Goal: Navigation & Orientation: Find specific page/section

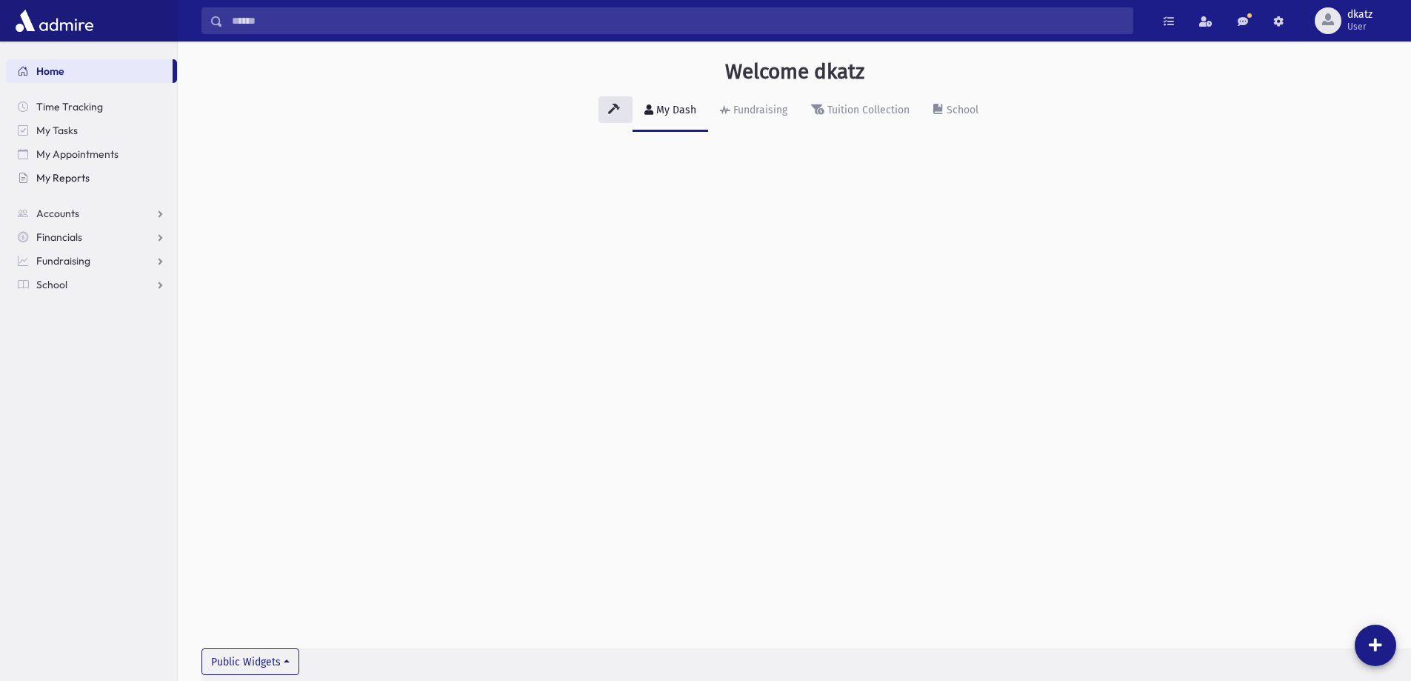
click at [116, 173] on link "My Reports" at bounding box center [91, 178] width 171 height 24
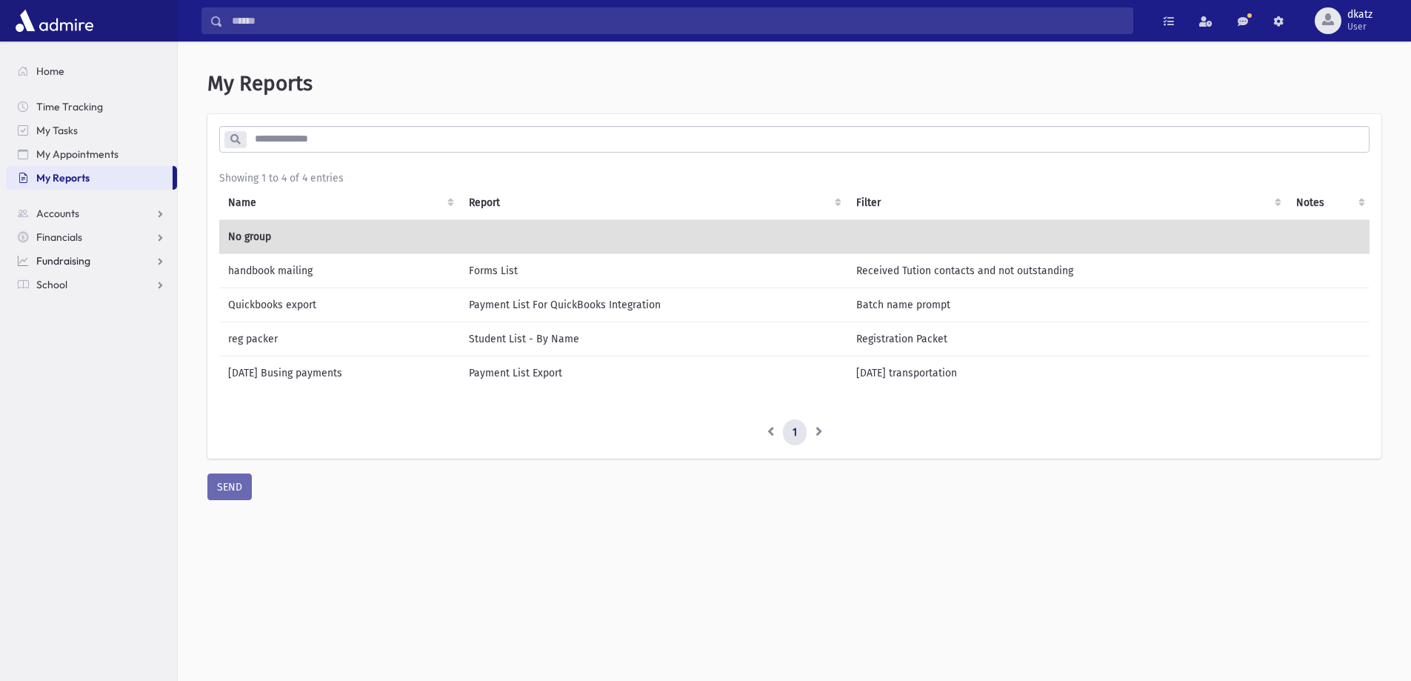
click at [104, 271] on link "Fundraising" at bounding box center [91, 261] width 171 height 24
click at [116, 255] on link "Fundraising" at bounding box center [91, 261] width 171 height 24
click at [120, 236] on link "Financials" at bounding box center [91, 237] width 171 height 24
click at [127, 209] on link "Accounts" at bounding box center [91, 213] width 171 height 24
click at [101, 107] on link "Time Tracking" at bounding box center [91, 107] width 171 height 24
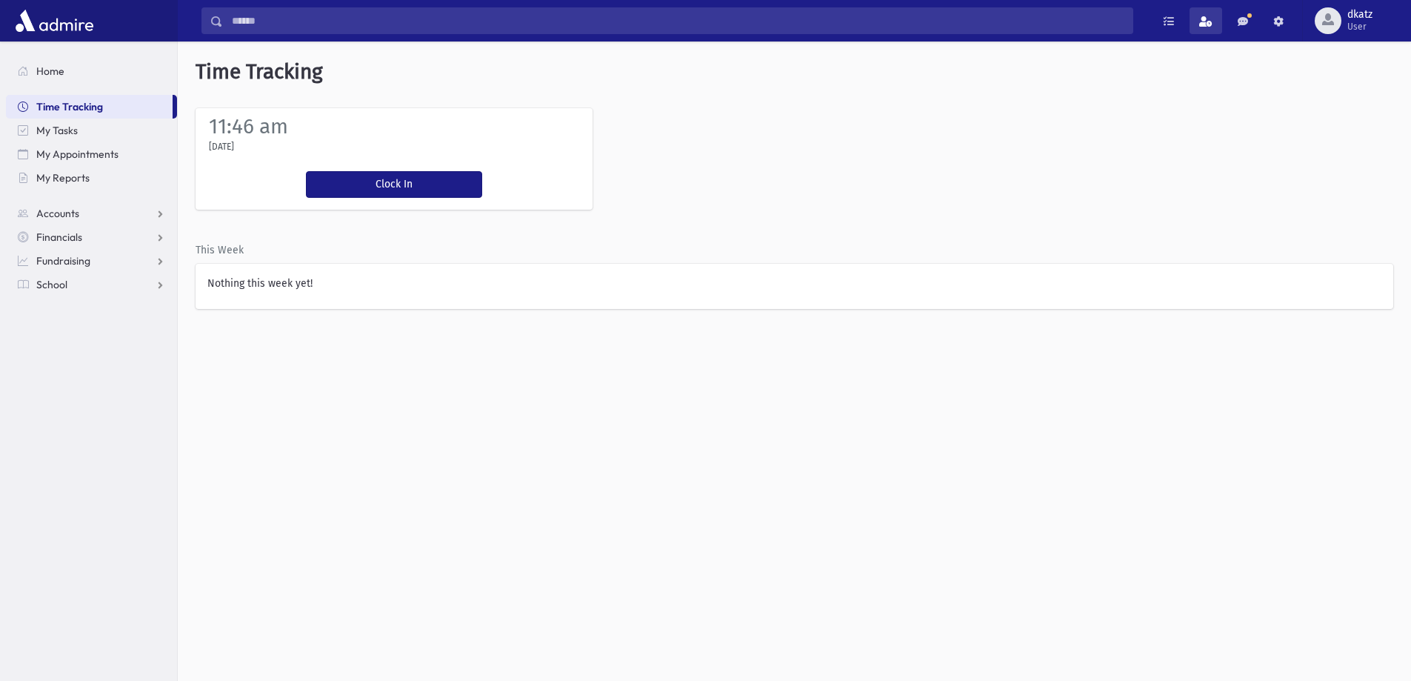
click at [1196, 28] on link at bounding box center [1206, 20] width 33 height 27
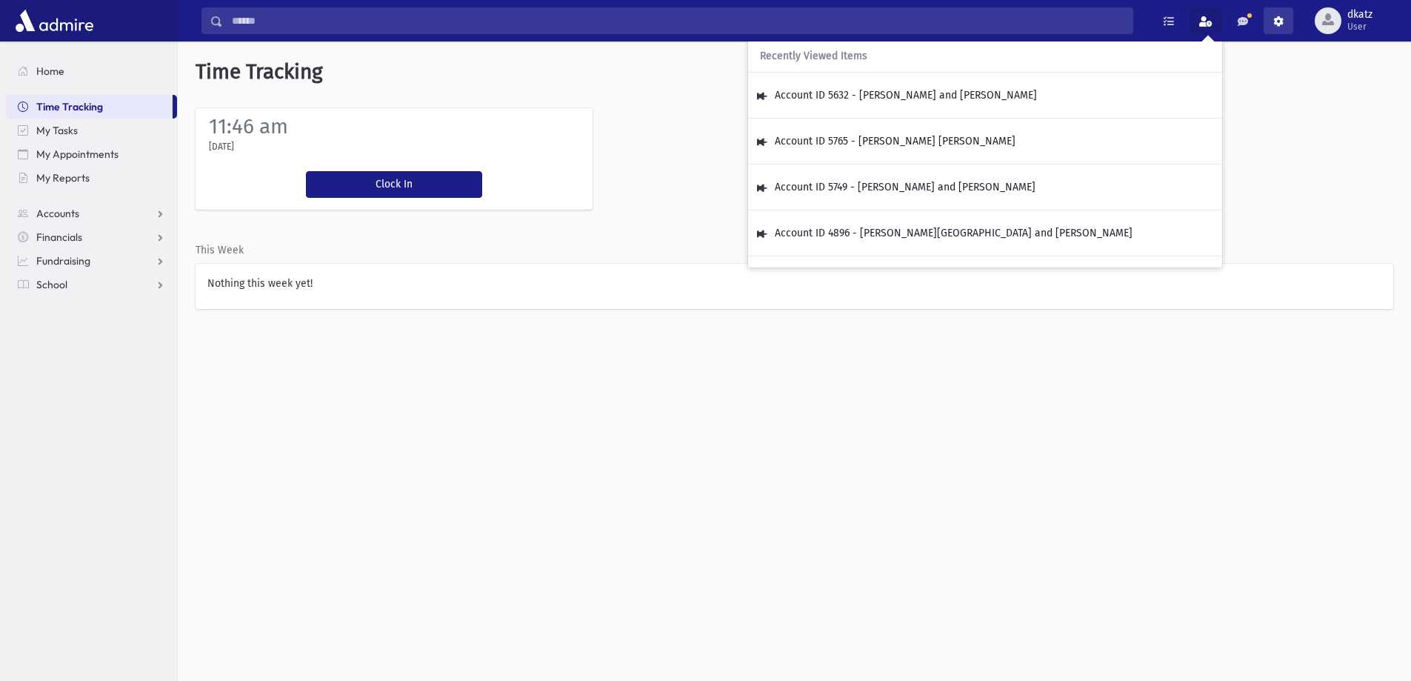
click at [1276, 24] on span at bounding box center [1278, 21] width 10 height 10
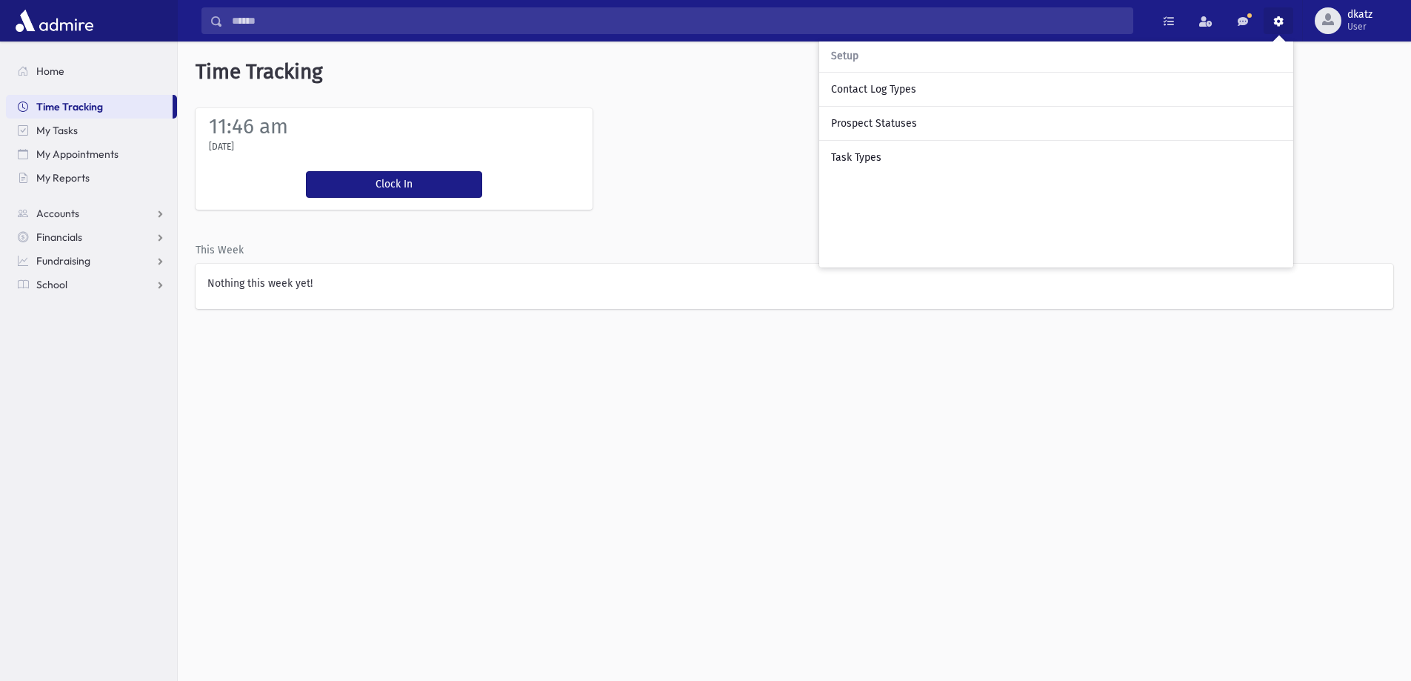
click at [724, 147] on div "11:46 am Thursday, 9/25/2025 Clock In You're clocked in This Week Nothing this …" at bounding box center [794, 208] width 1233 height 201
click at [575, 21] on input "Search" at bounding box center [678, 20] width 910 height 27
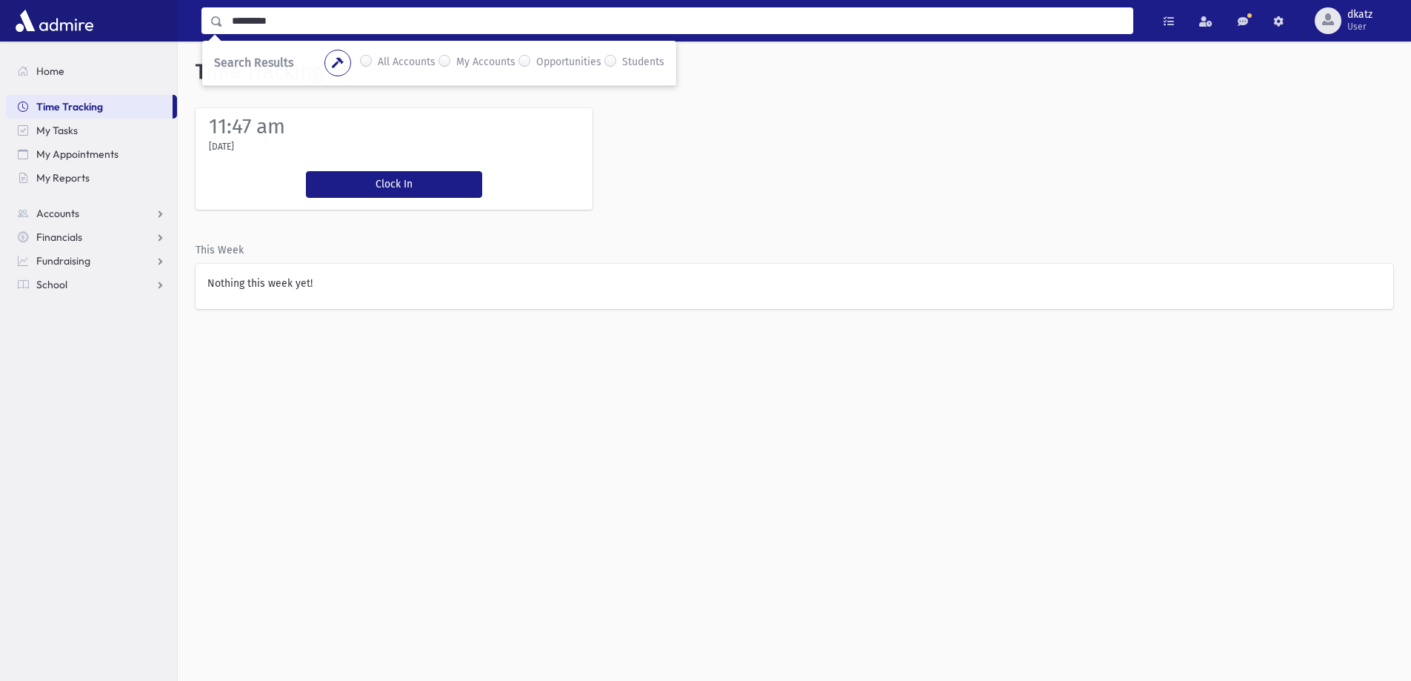
type input "*********"
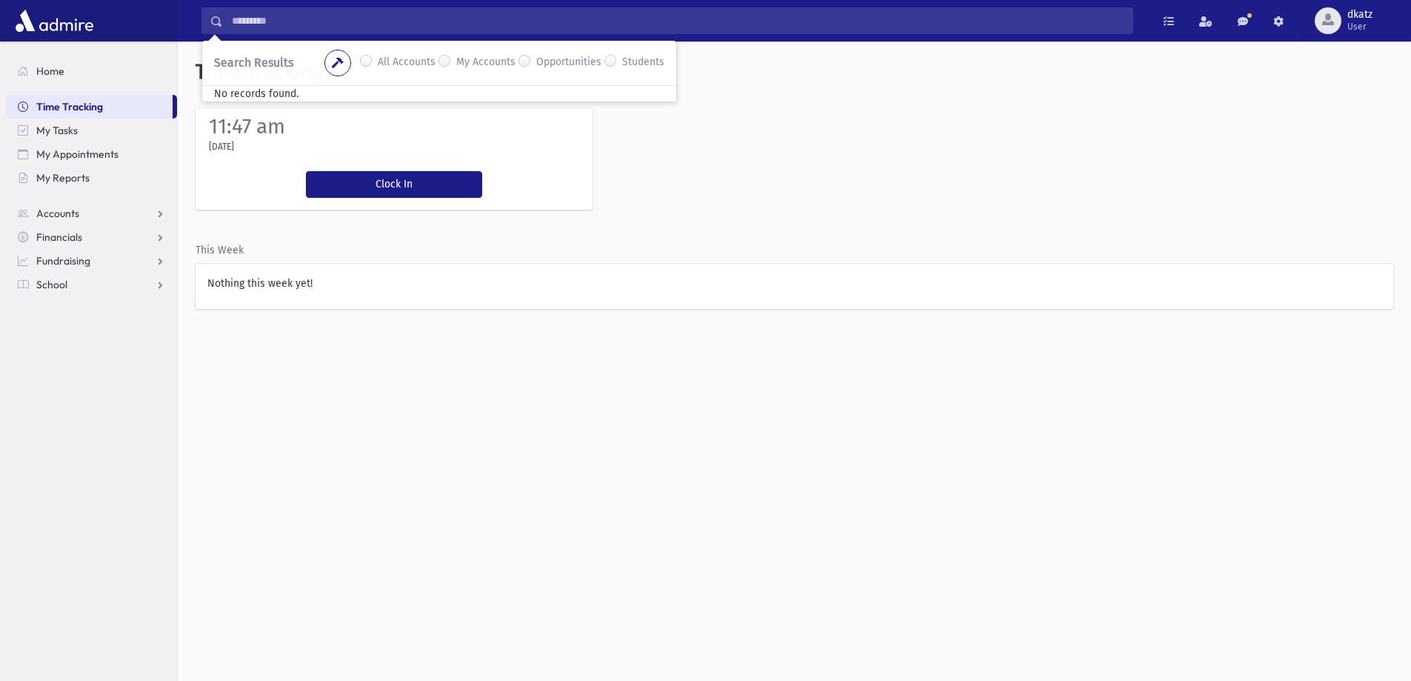
click at [821, 109] on div "11:47 am Thursday, 9/25/2025 Clock In You're clocked in This Week Nothing this …" at bounding box center [794, 208] width 1233 height 201
click at [37, 132] on span "My Tasks" at bounding box center [56, 130] width 41 height 13
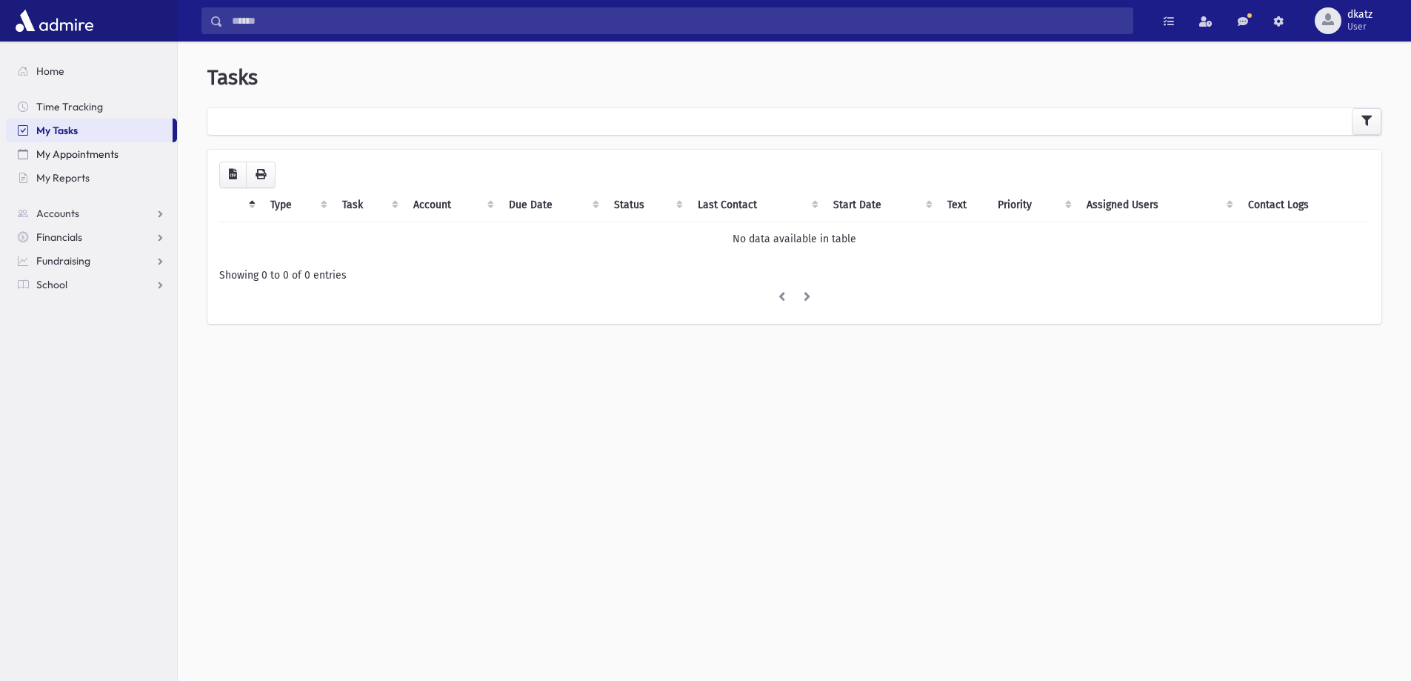
click at [63, 152] on span "My Appointments" at bounding box center [77, 153] width 82 height 13
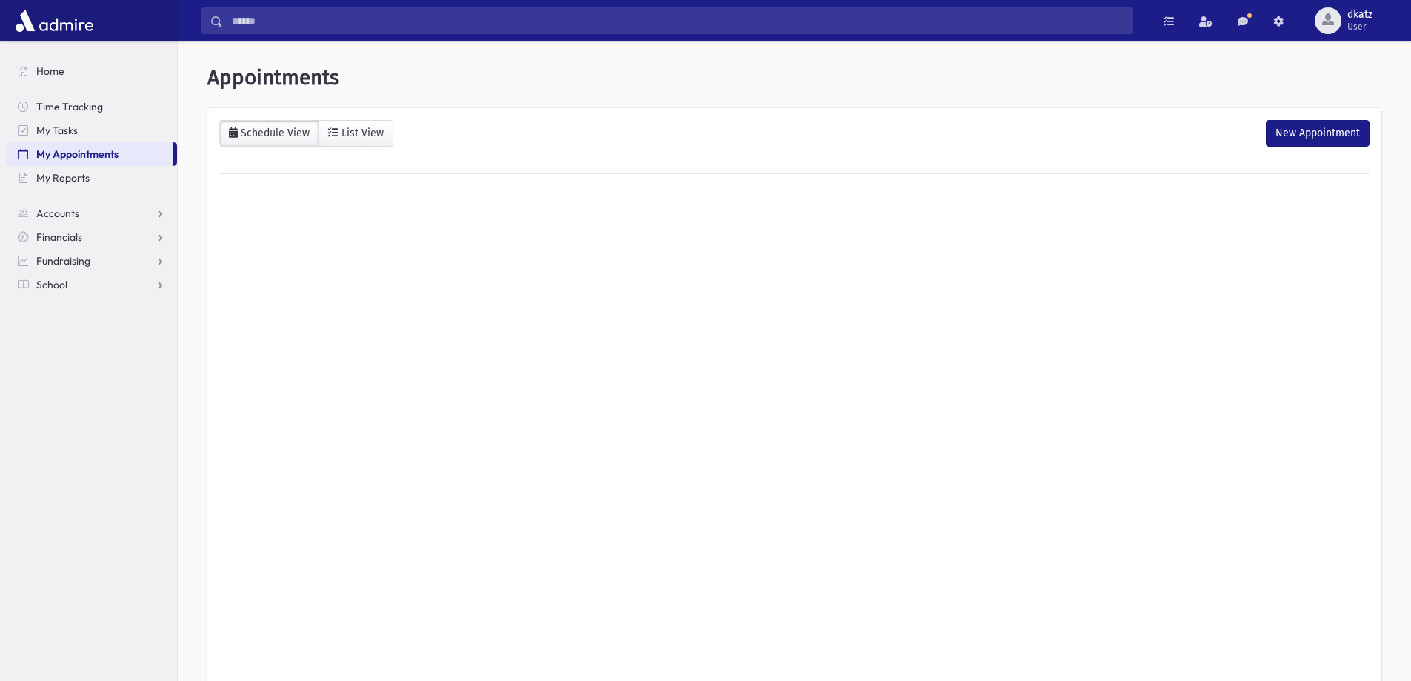
click at [61, 68] on span "Home" at bounding box center [50, 70] width 28 height 13
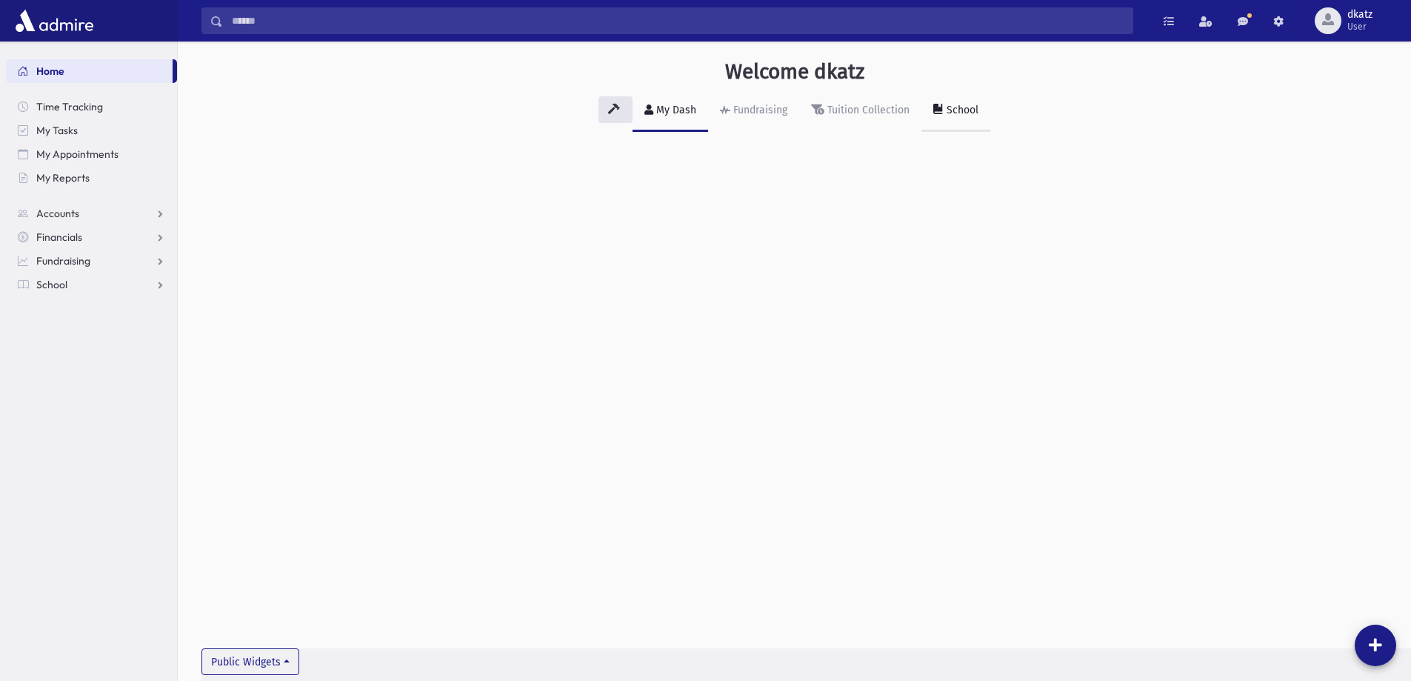
click at [973, 113] on div "School" at bounding box center [961, 110] width 35 height 13
click at [662, 109] on div "My Dash" at bounding box center [674, 110] width 43 height 13
click at [618, 115] on link at bounding box center [616, 109] width 34 height 27
click at [939, 116] on link "School" at bounding box center [955, 110] width 69 height 41
click at [950, 114] on div "School" at bounding box center [961, 110] width 35 height 13
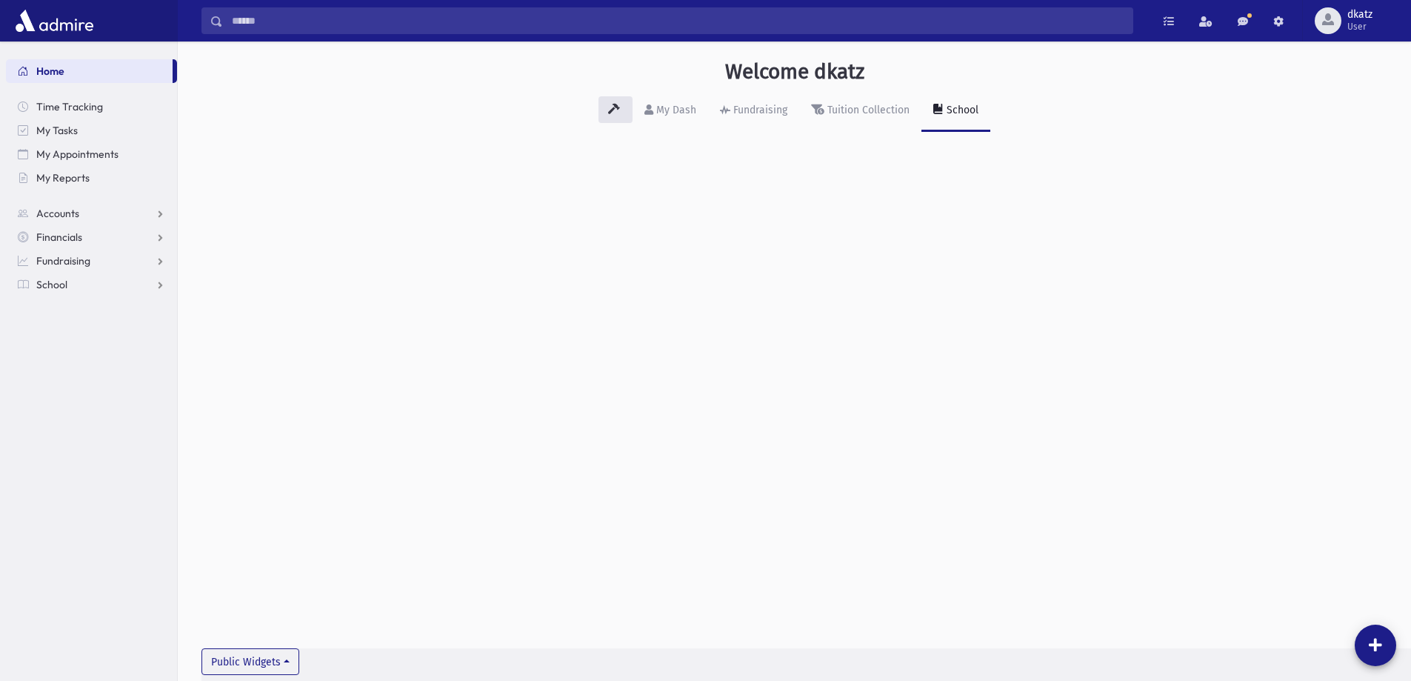
click at [950, 114] on div "School" at bounding box center [961, 110] width 35 height 13
click at [1161, 26] on link at bounding box center [1169, 20] width 30 height 27
click at [1233, 253] on div "Welcome dkatz My Dash Fundraising Tuition Collection School Public Widgets" at bounding box center [794, 360] width 1233 height 639
